Goal: Information Seeking & Learning: Check status

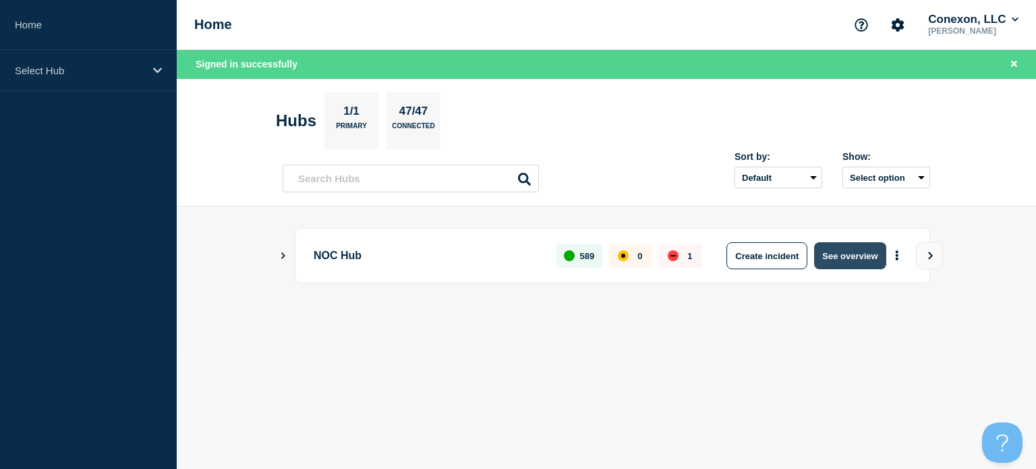
click at [834, 256] on button "See overview" at bounding box center [849, 255] width 71 height 27
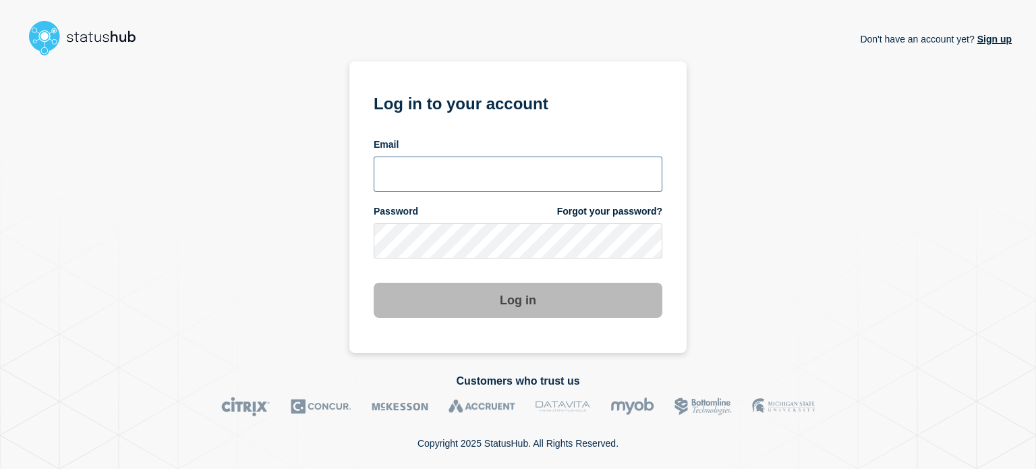
type input "[EMAIL_ADDRESS][DOMAIN_NAME]"
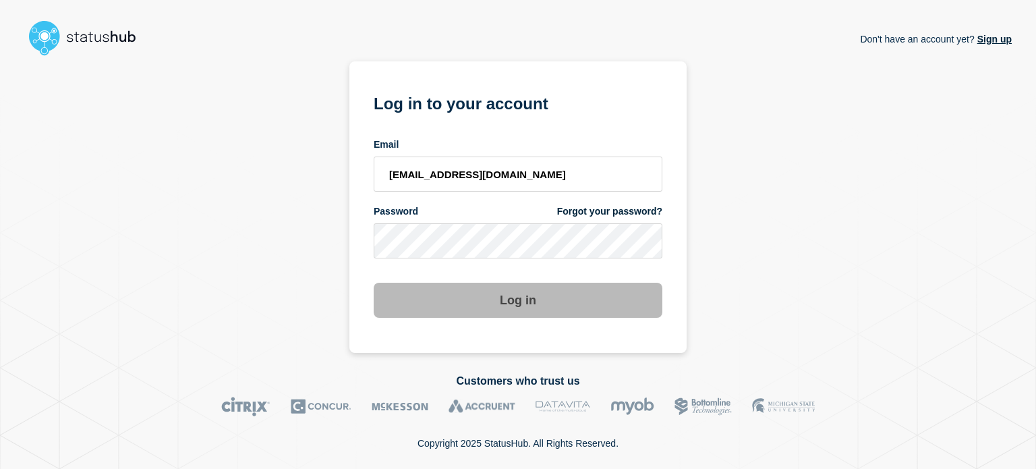
click at [493, 309] on button "Log in" at bounding box center [517, 299] width 289 height 35
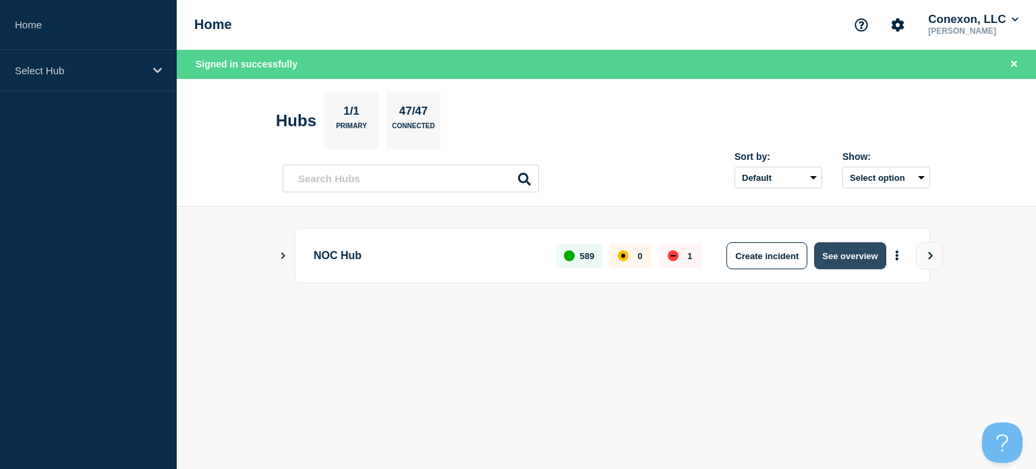
click at [843, 246] on button "See overview" at bounding box center [849, 255] width 71 height 27
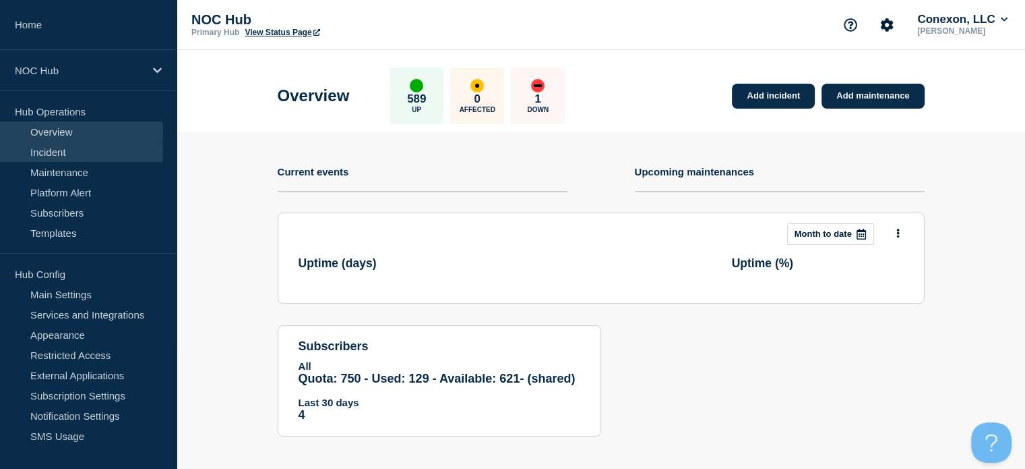
click at [47, 153] on link "Incident" at bounding box center [81, 152] width 163 height 20
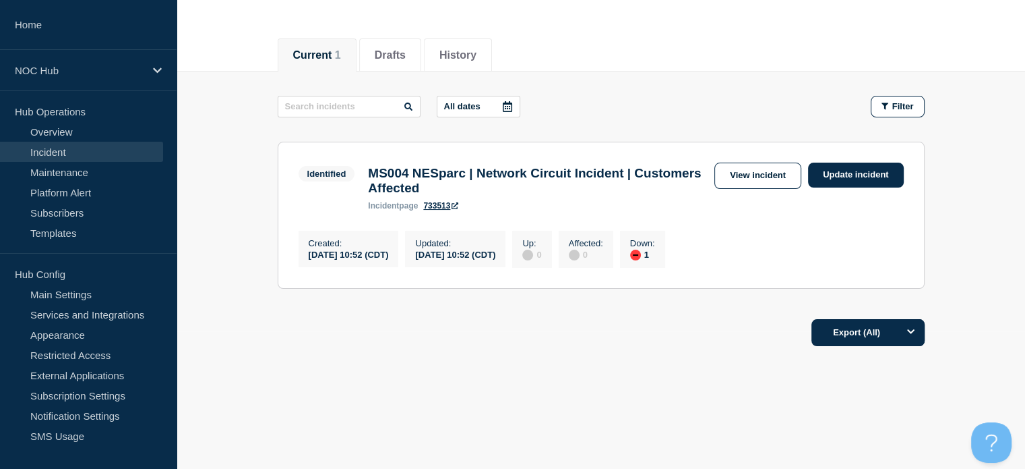
scroll to position [144, 0]
click at [753, 164] on link "View incident" at bounding box center [758, 175] width 87 height 26
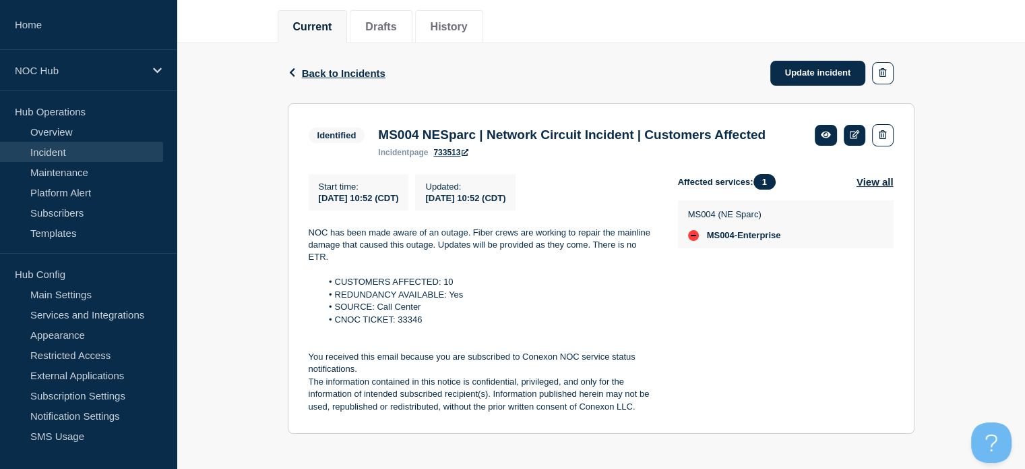
scroll to position [194, 0]
